Goal: Information Seeking & Learning: Learn about a topic

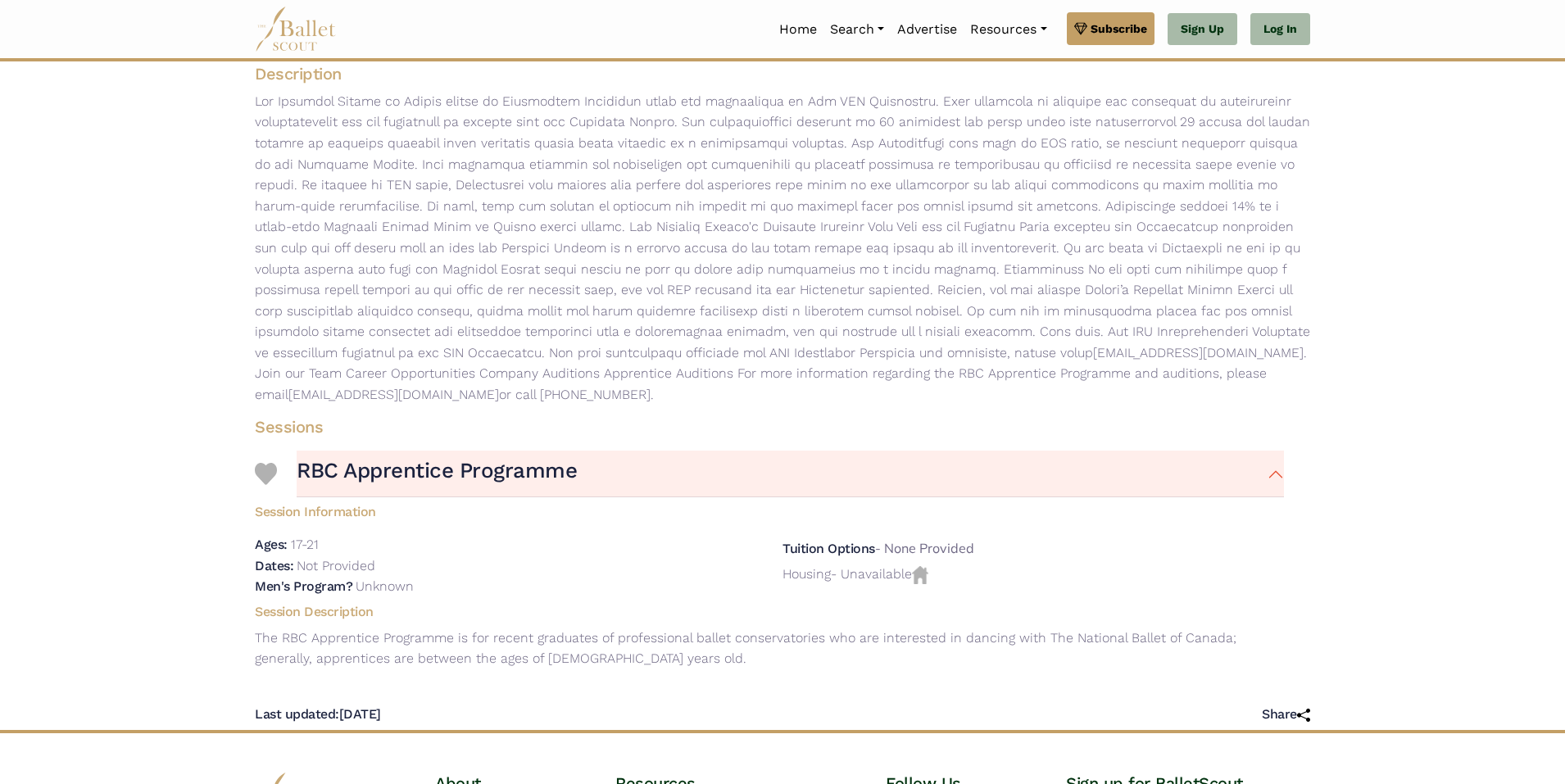
scroll to position [192, 0]
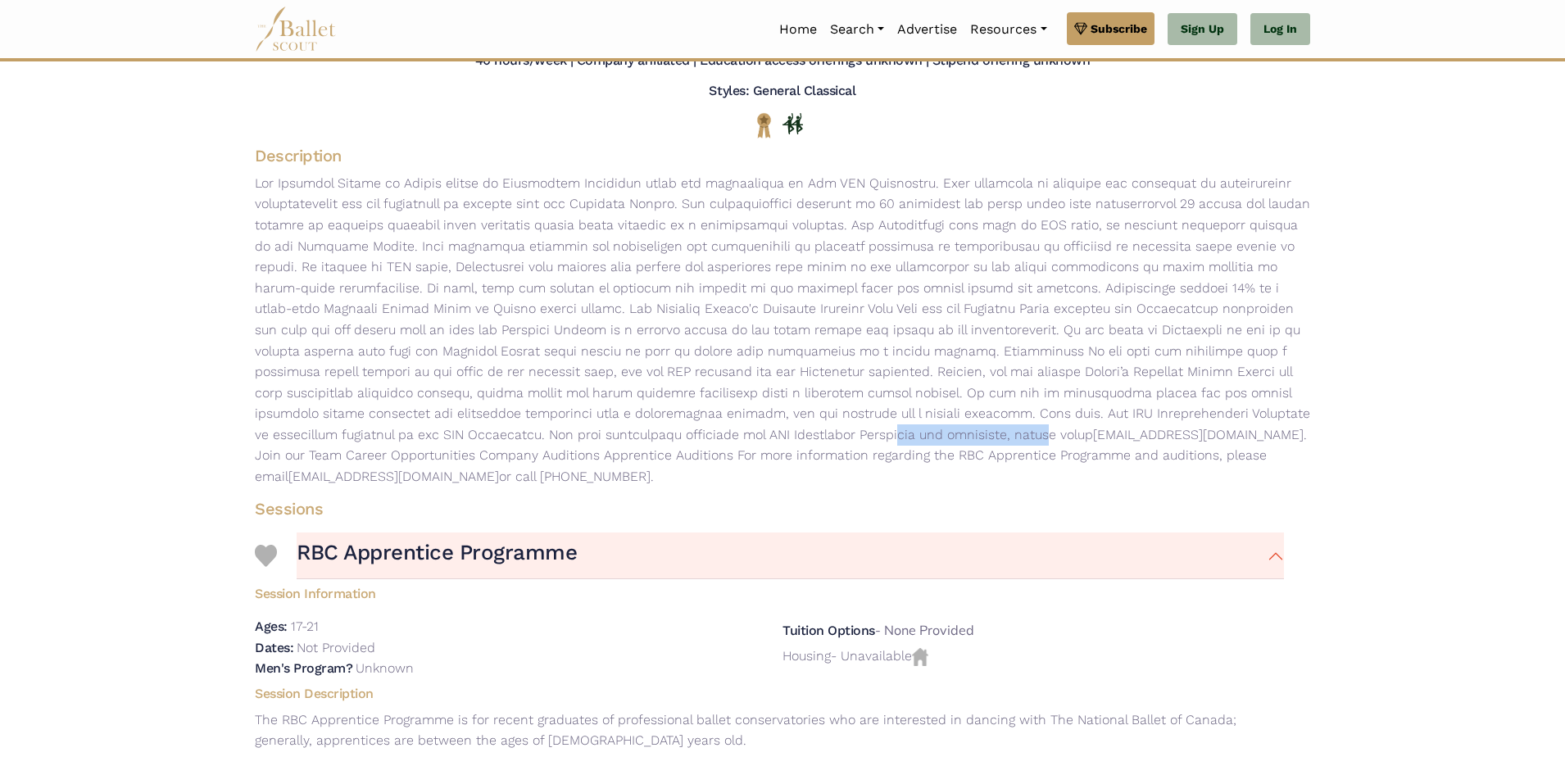
drag, startPoint x: 549, startPoint y: 435, endPoint x: 717, endPoint y: 435, distance: 168.0
click at [717, 435] on p "auditions@national.ballet.ca . Join our Team Career Opportunities Company Audit…" at bounding box center [782, 330] width 1082 height 314
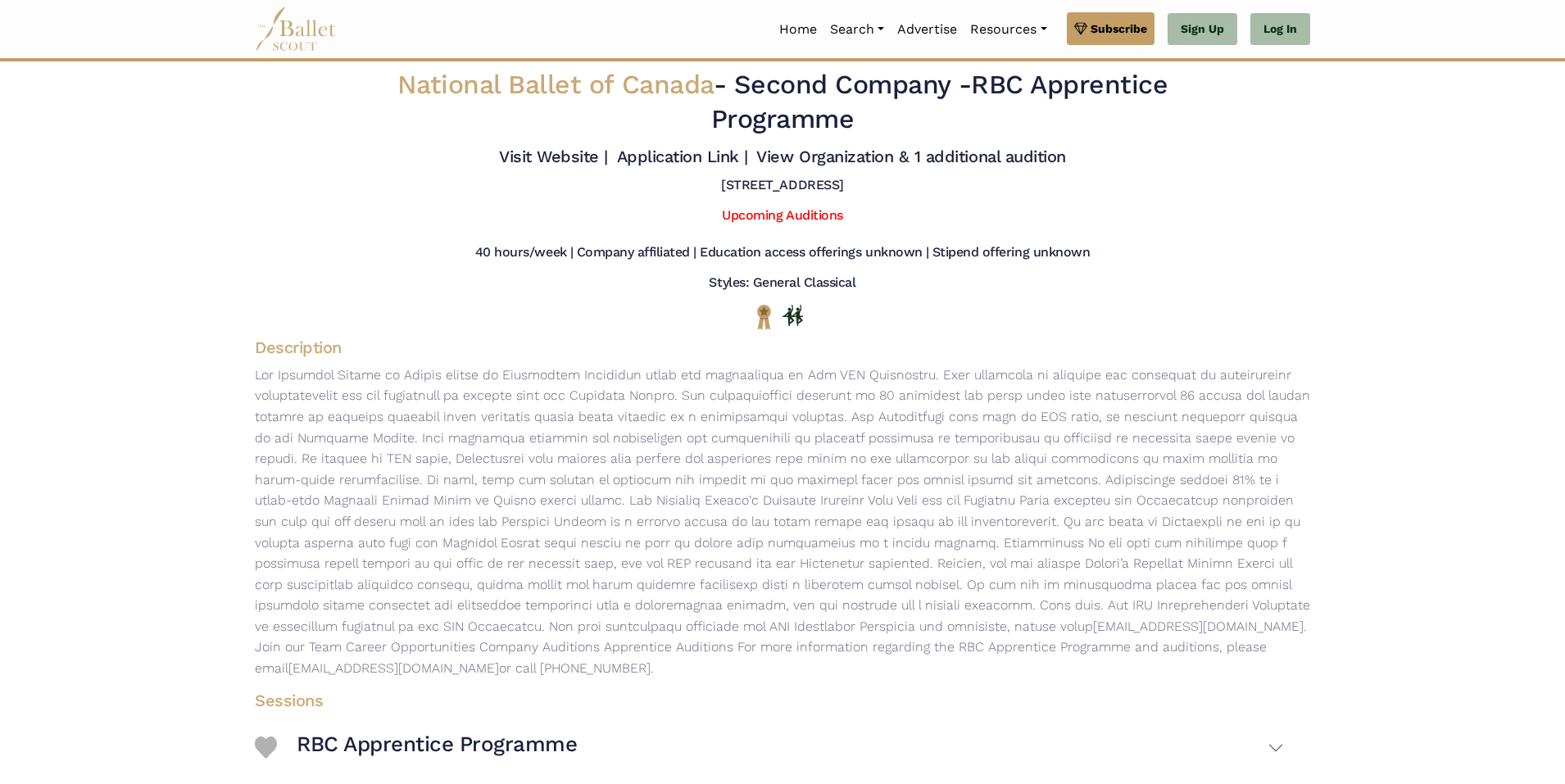
scroll to position [192, 0]
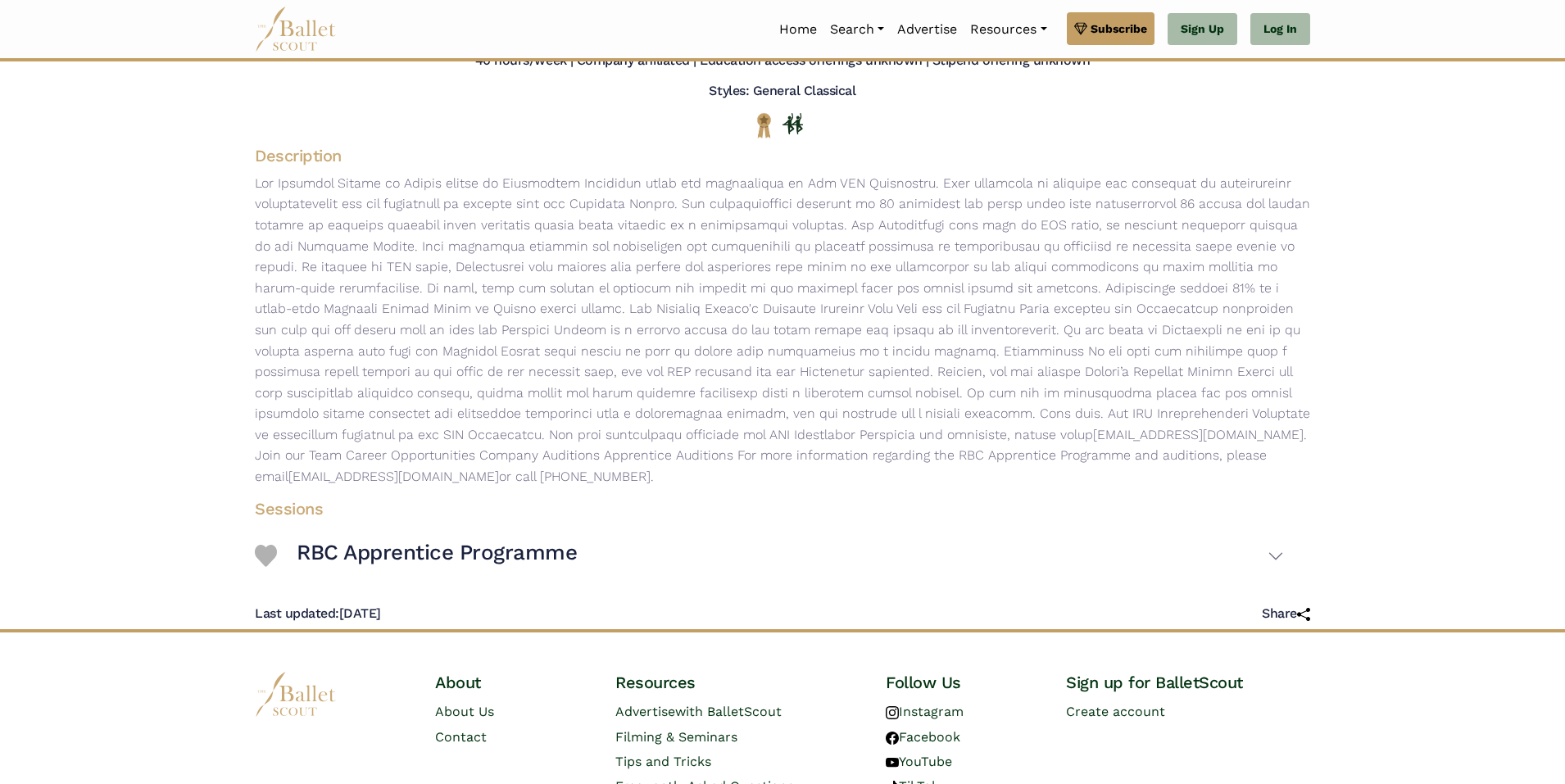
click at [1441, 343] on body "Premium Feature Make this audition season count. Upgrade to premium for access …" at bounding box center [782, 337] width 1565 height 1057
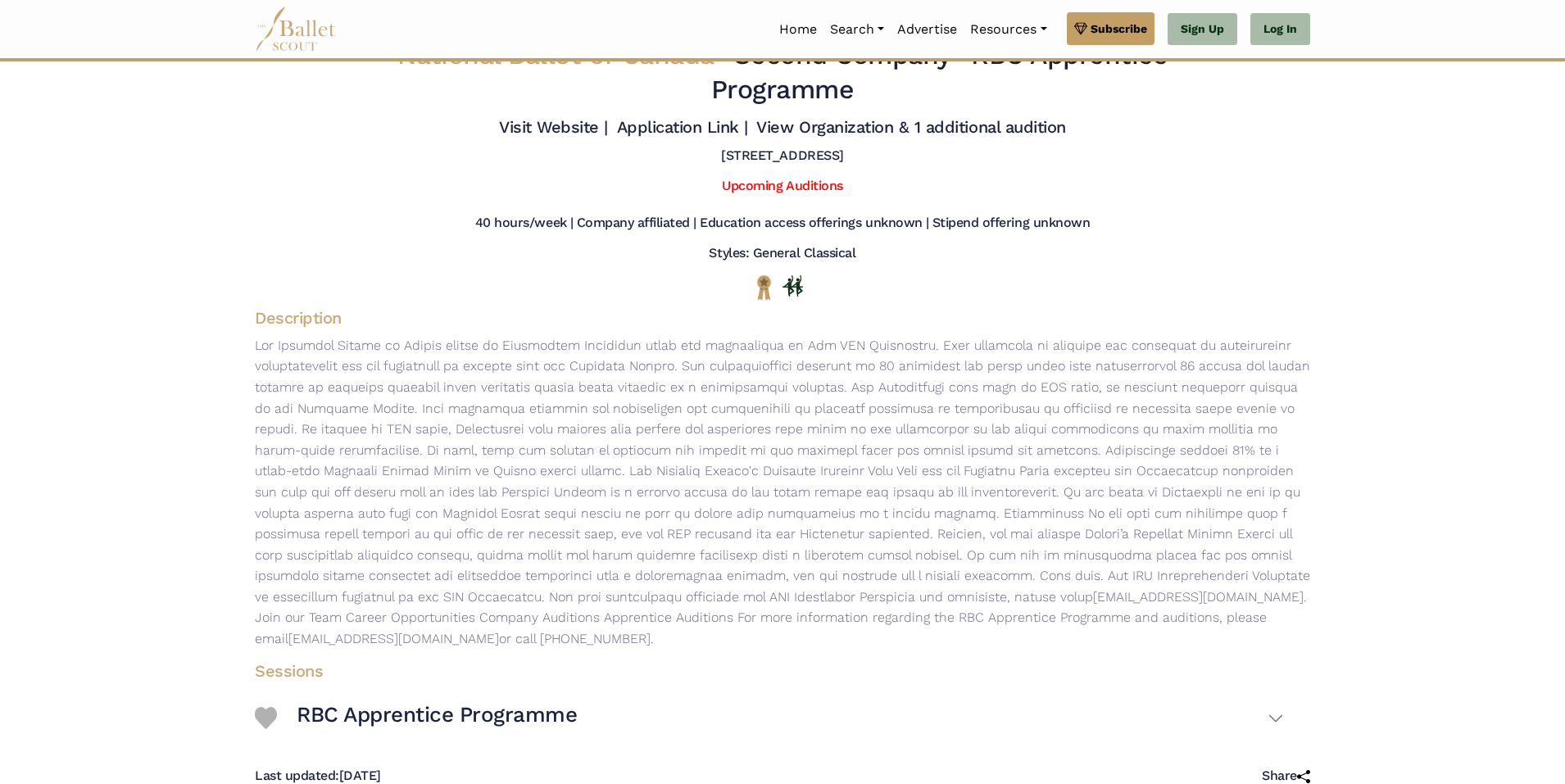
scroll to position [28, 0]
click at [812, 187] on link "Upcoming Auditions" at bounding box center [782, 187] width 120 height 16
